Goal: Navigation & Orientation: Go to known website

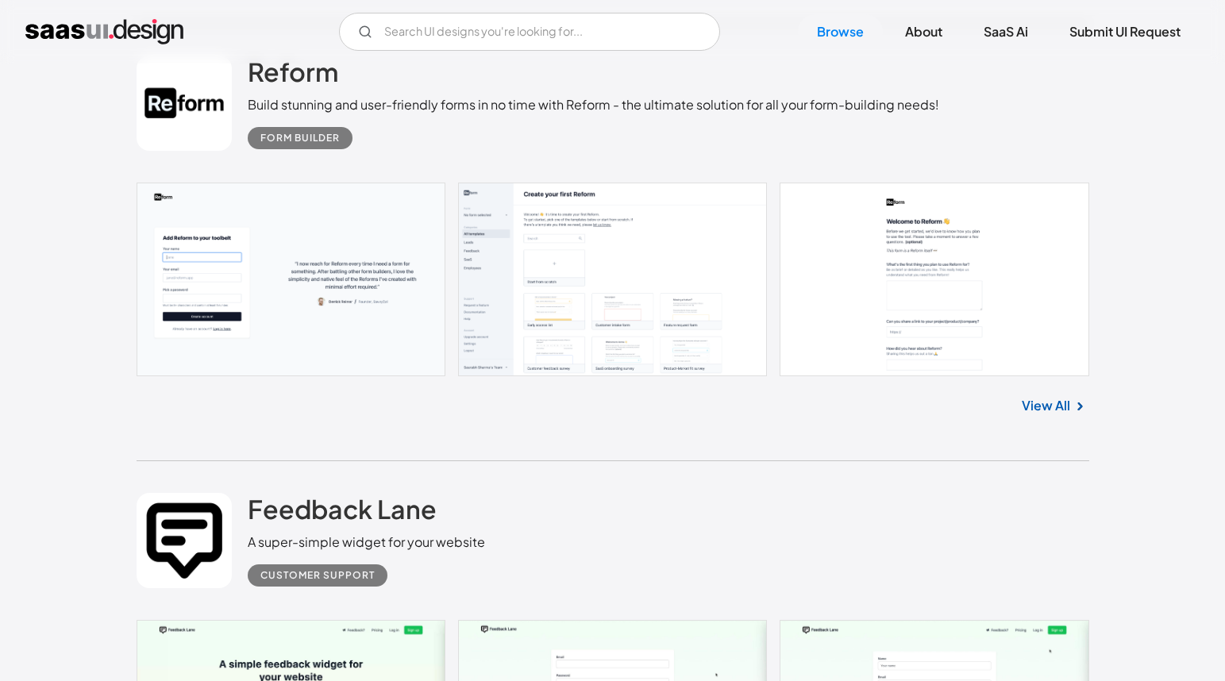
scroll to position [7602, 0]
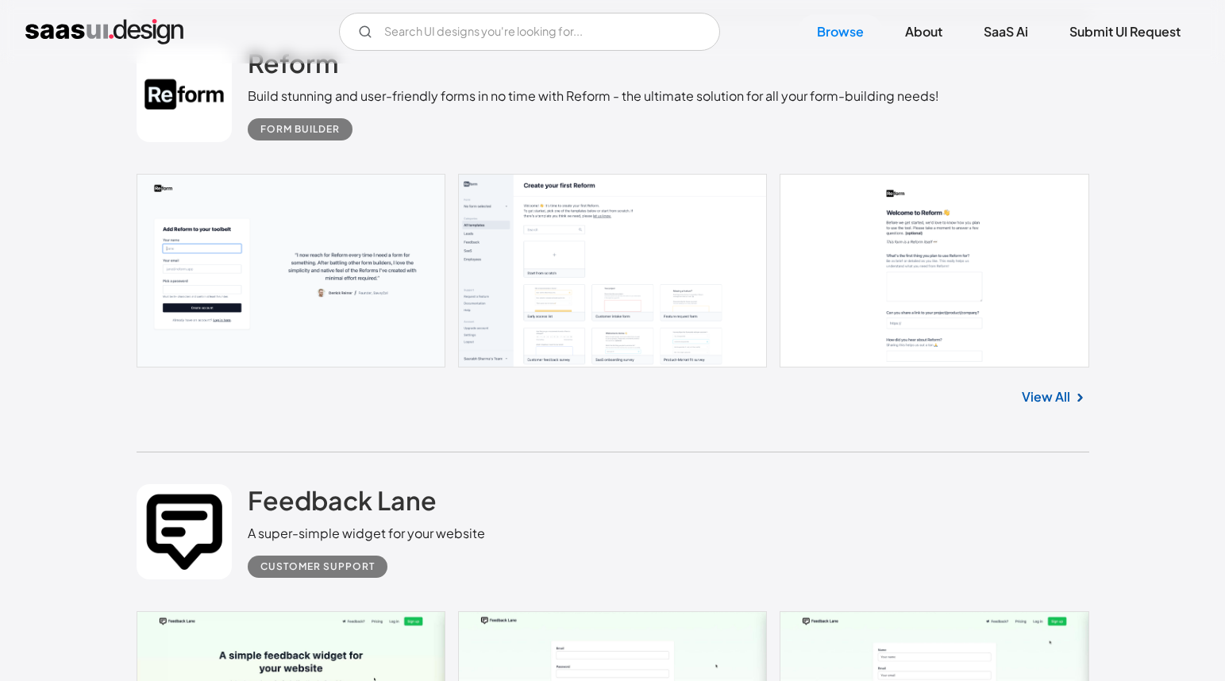
click at [575, 260] on link at bounding box center [613, 271] width 953 height 194
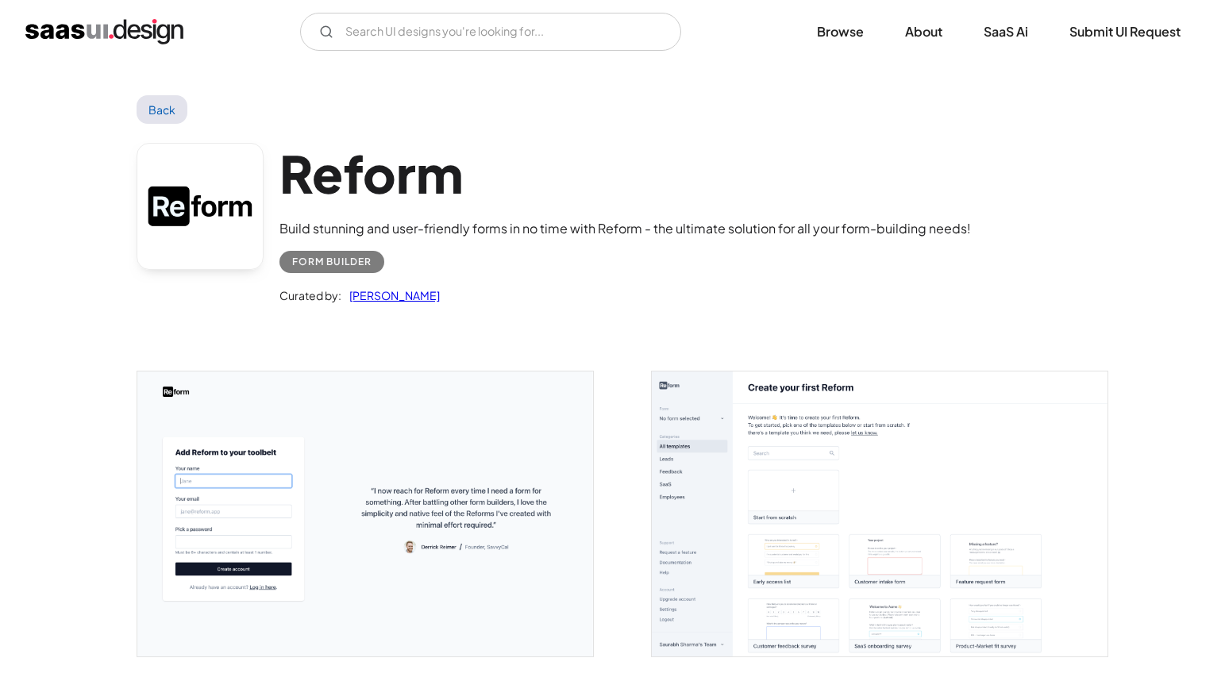
click at [158, 103] on link "Back" at bounding box center [163, 109] width 52 height 29
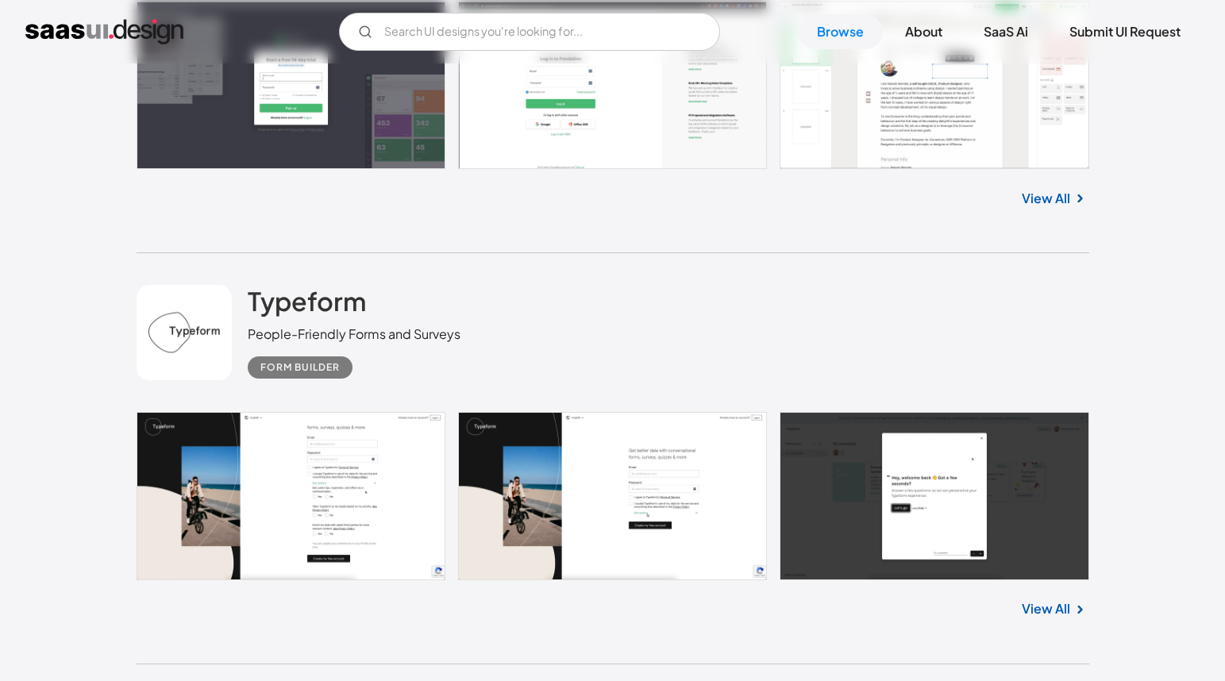
scroll to position [10043, 0]
